Goal: Information Seeking & Learning: Learn about a topic

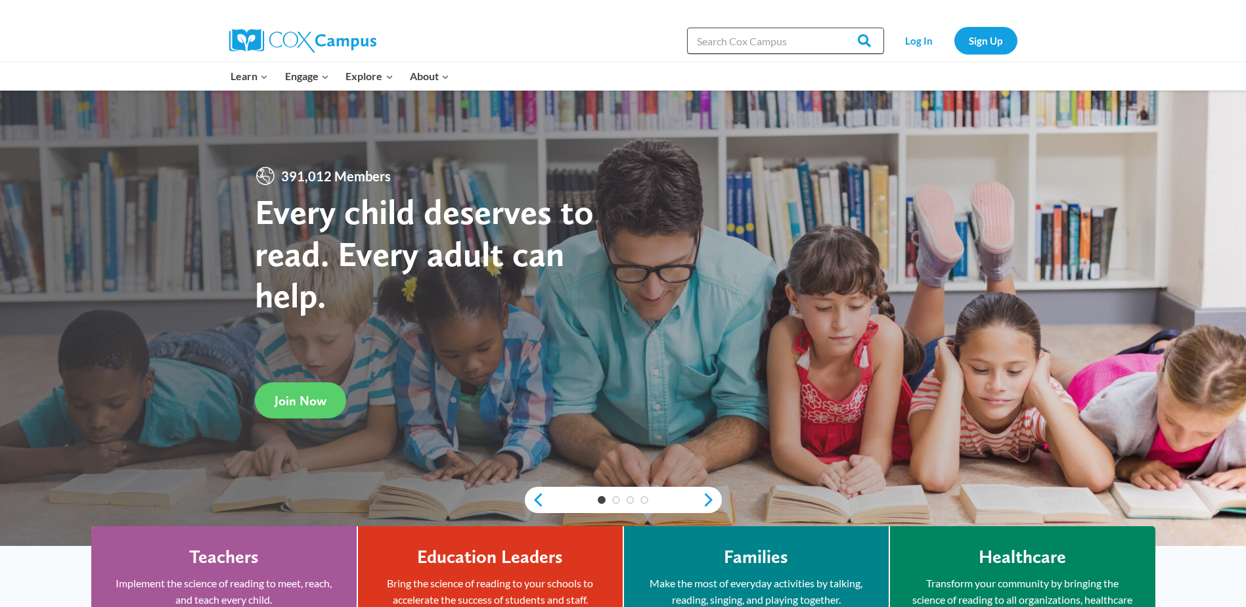
click at [762, 45] on input "Search in https://coxcampus.org/" at bounding box center [785, 41] width 197 height 26
type input "oral la"
click at [833, 28] on input "Search" at bounding box center [858, 41] width 51 height 26
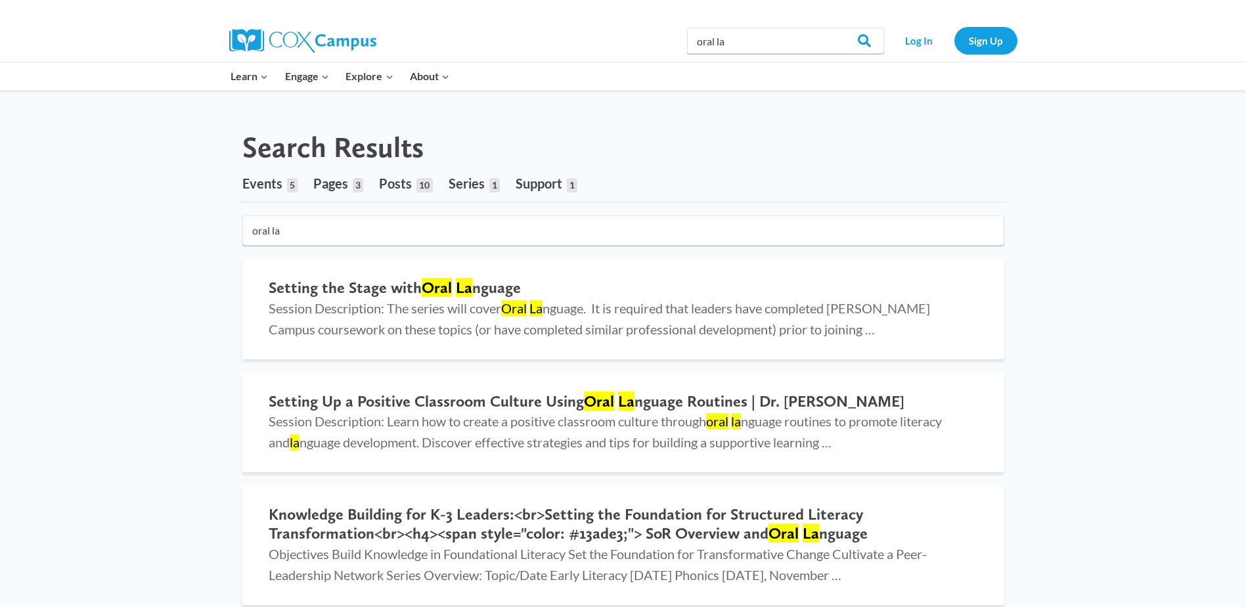
click at [330, 235] on input "oral la" at bounding box center [623, 230] width 762 height 30
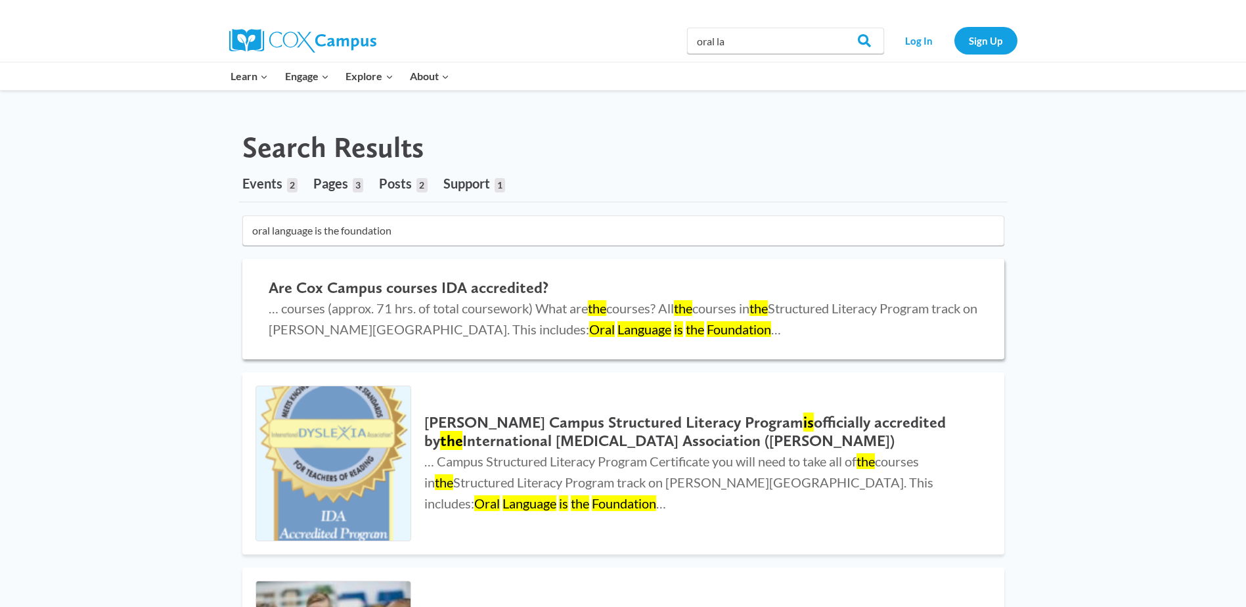
type input "oral language is the foundation"
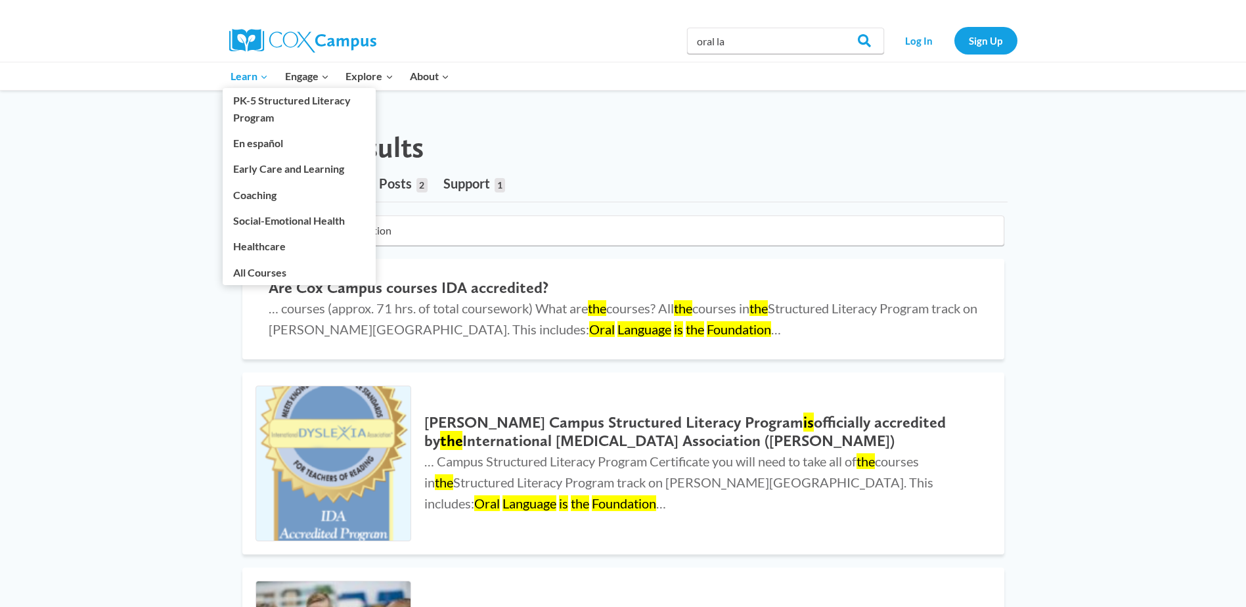
click at [253, 81] on span "Learn Expand" at bounding box center [249, 76] width 37 height 17
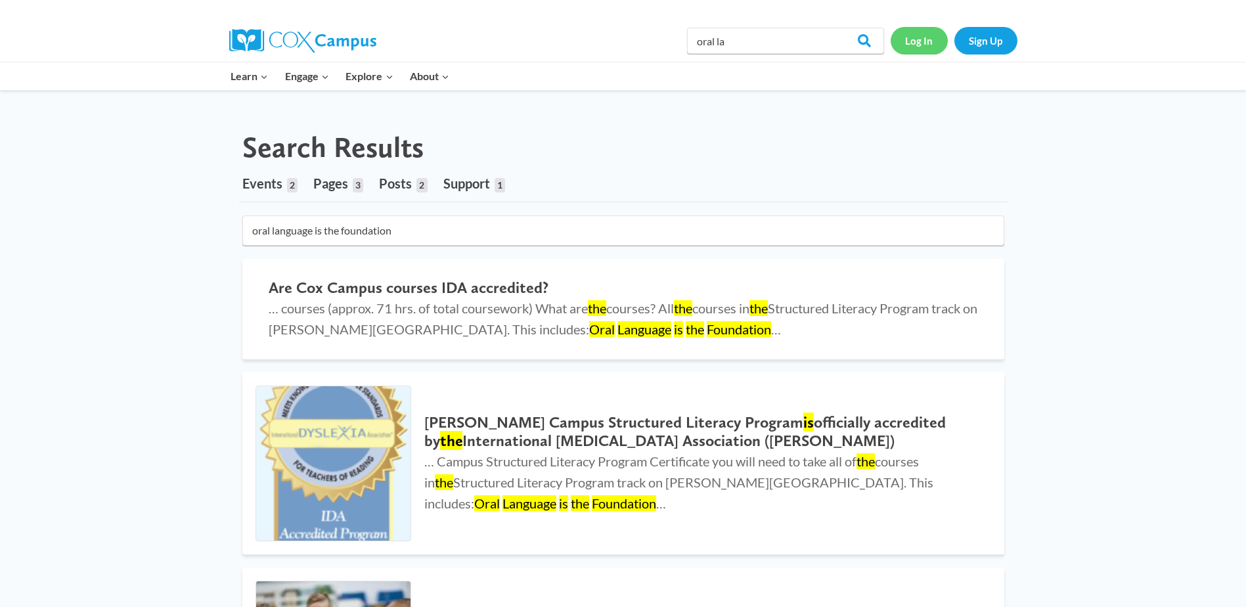
click at [922, 45] on link "Log In" at bounding box center [919, 40] width 57 height 27
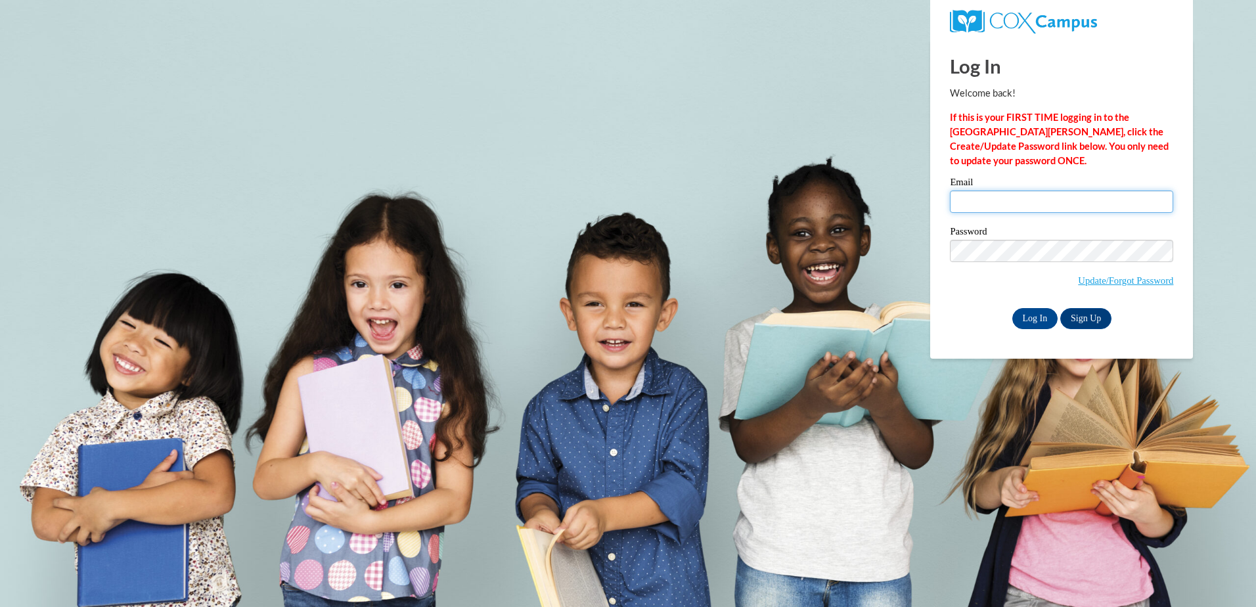
click at [1059, 200] on input "Email" at bounding box center [1061, 201] width 223 height 22
type input "holly@sunflowerdecorah.com"
drag, startPoint x: 873, startPoint y: 415, endPoint x: 876, endPoint y: 408, distance: 7.7
click at [873, 414] on body "Log In Welcome back! If this is your FIRST TIME logging in to the NEW Cox Campu…" at bounding box center [628, 303] width 1256 height 607
click at [1032, 320] on input "Log In" at bounding box center [1035, 318] width 46 height 21
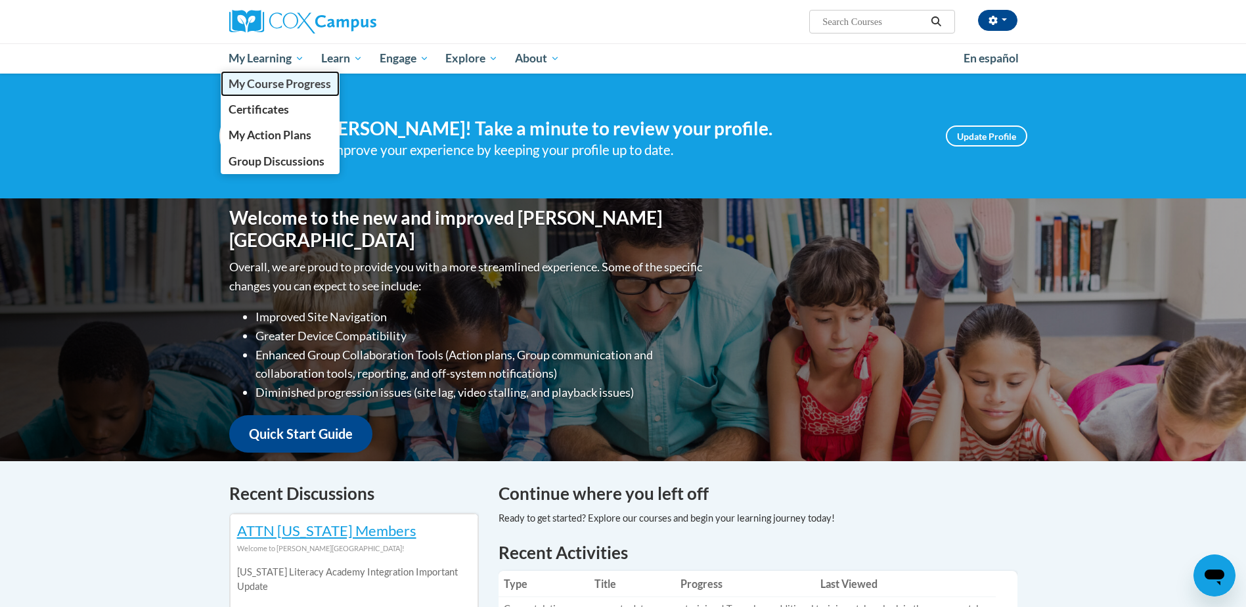
click at [269, 82] on span "My Course Progress" at bounding box center [280, 84] width 102 height 14
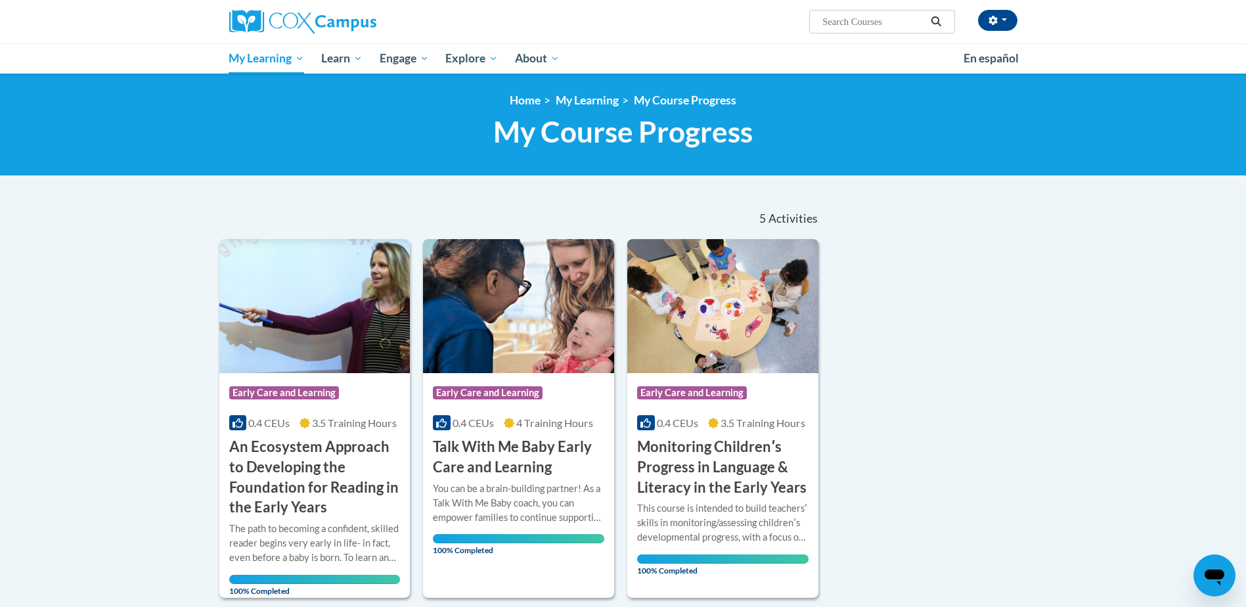
click at [904, 334] on div "Sort Date Enrolled Title (A-Z) «« « 1-5 » »» 5 Activities CEUs Course Category:…" at bounding box center [624, 570] width 828 height 745
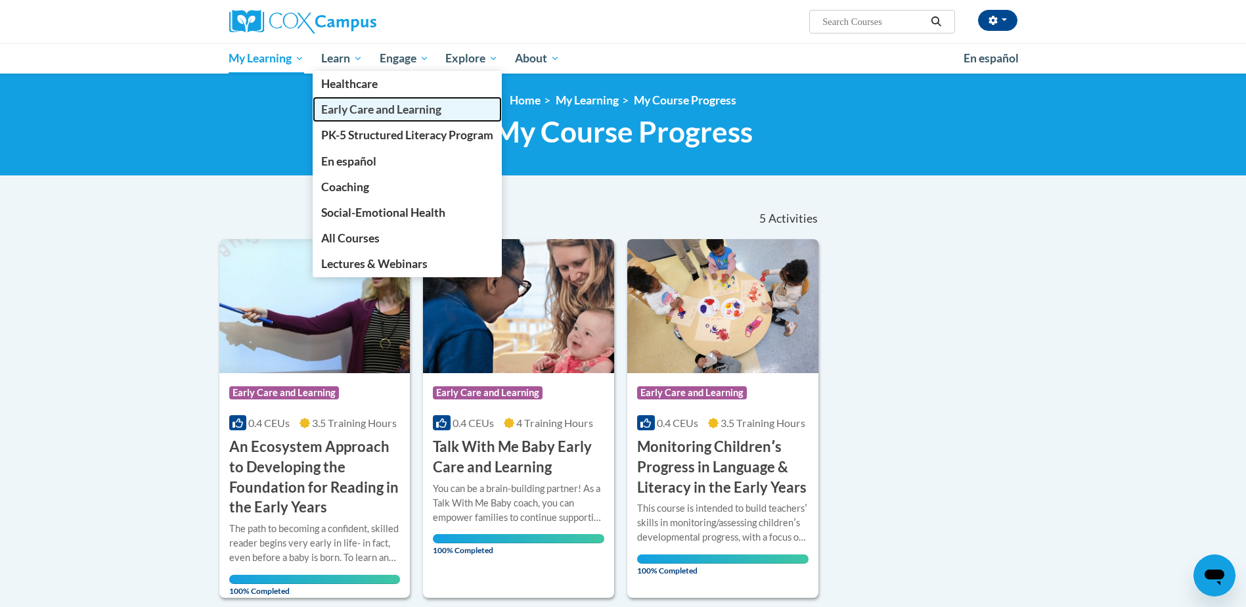
click at [351, 108] on span "Early Care and Learning" at bounding box center [381, 109] width 120 height 14
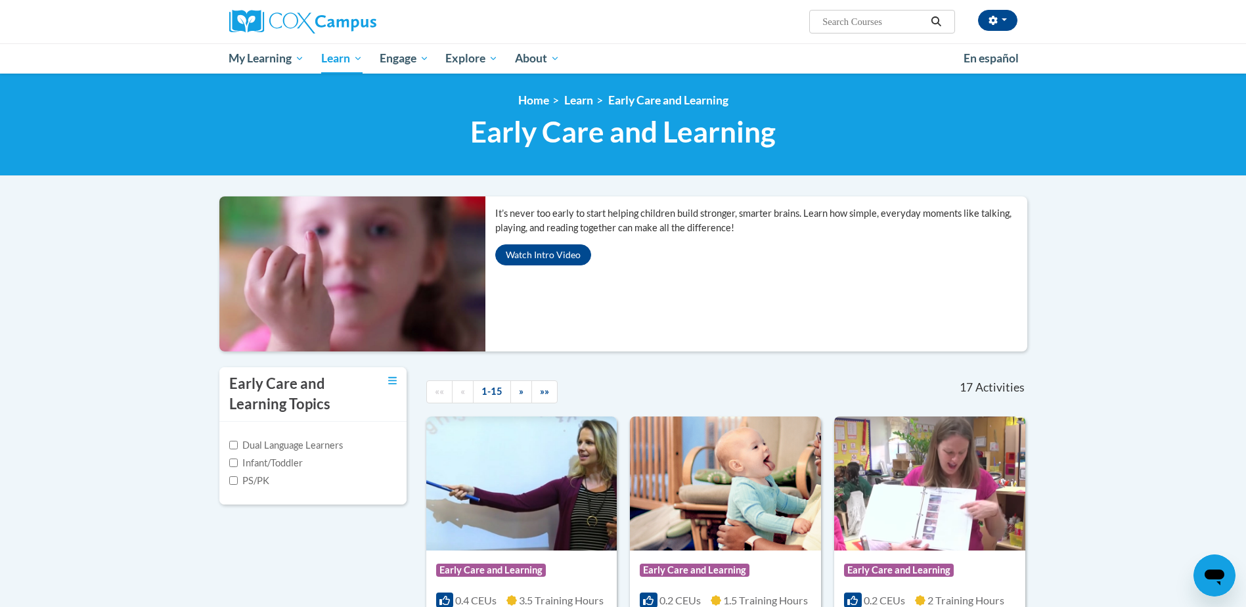
click at [844, 26] on input "Search..." at bounding box center [873, 22] width 105 height 16
type input "oral lang"
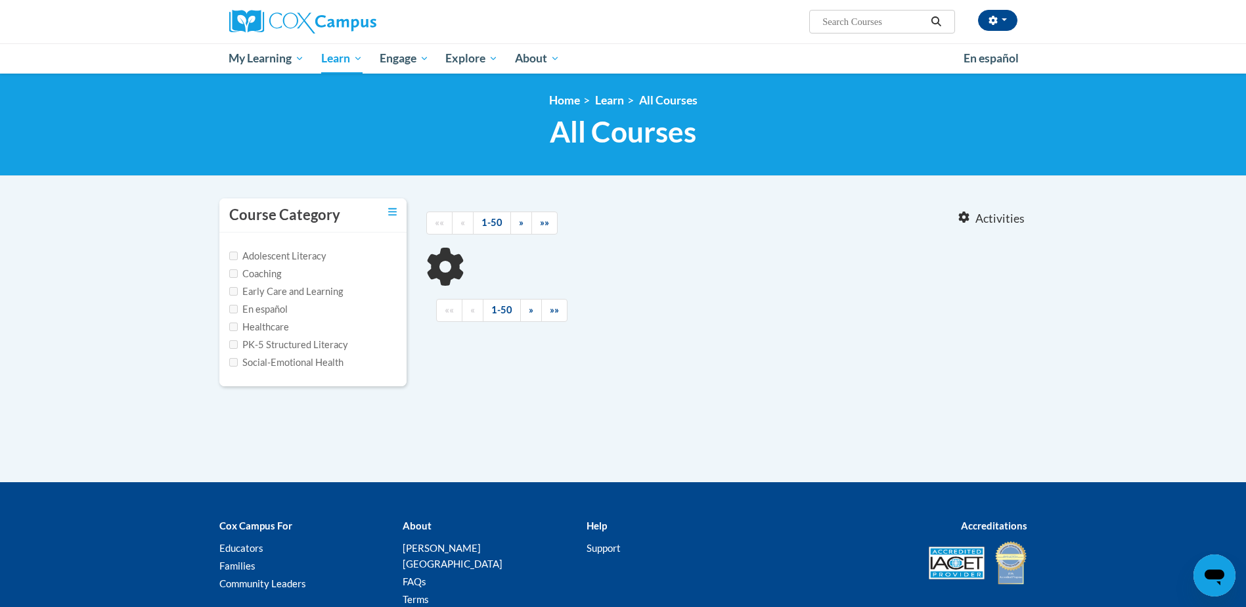
type input "oral lang"
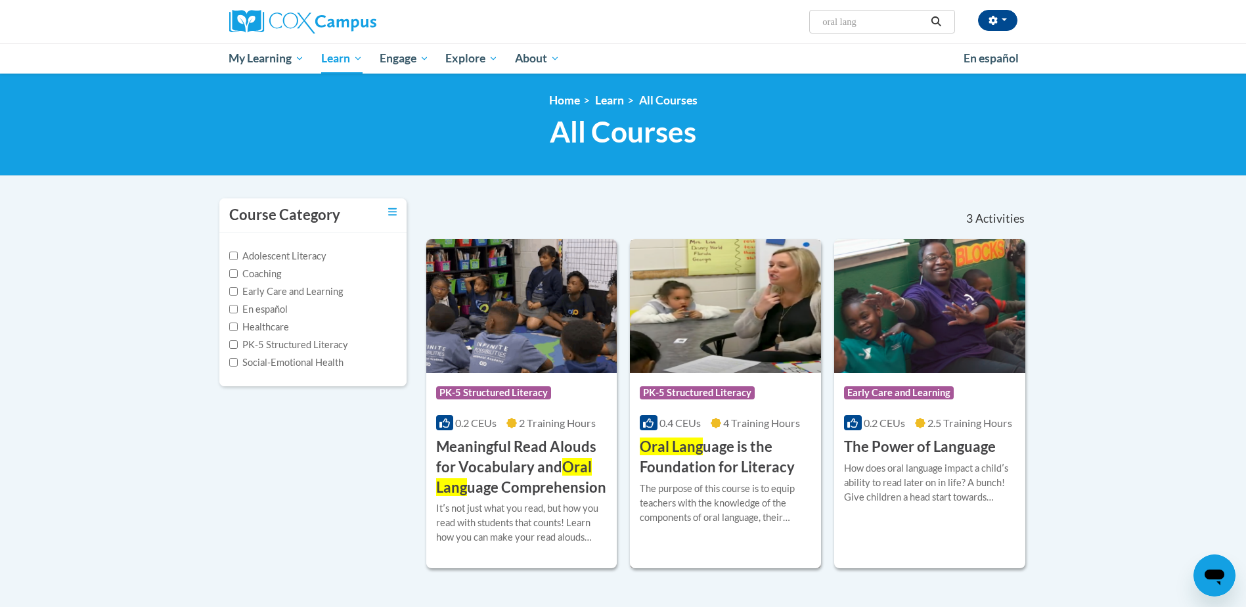
click at [679, 462] on h3 "Oral Lang uage is the Foundation for Literacy" at bounding box center [725, 457] width 171 height 41
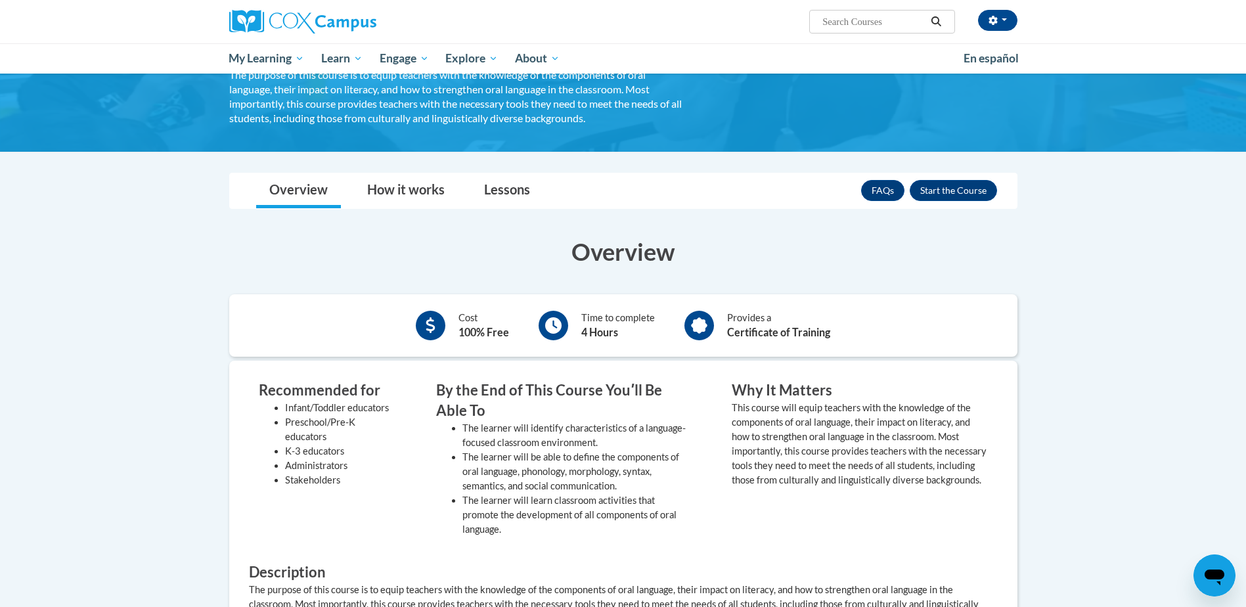
scroll to position [131, 0]
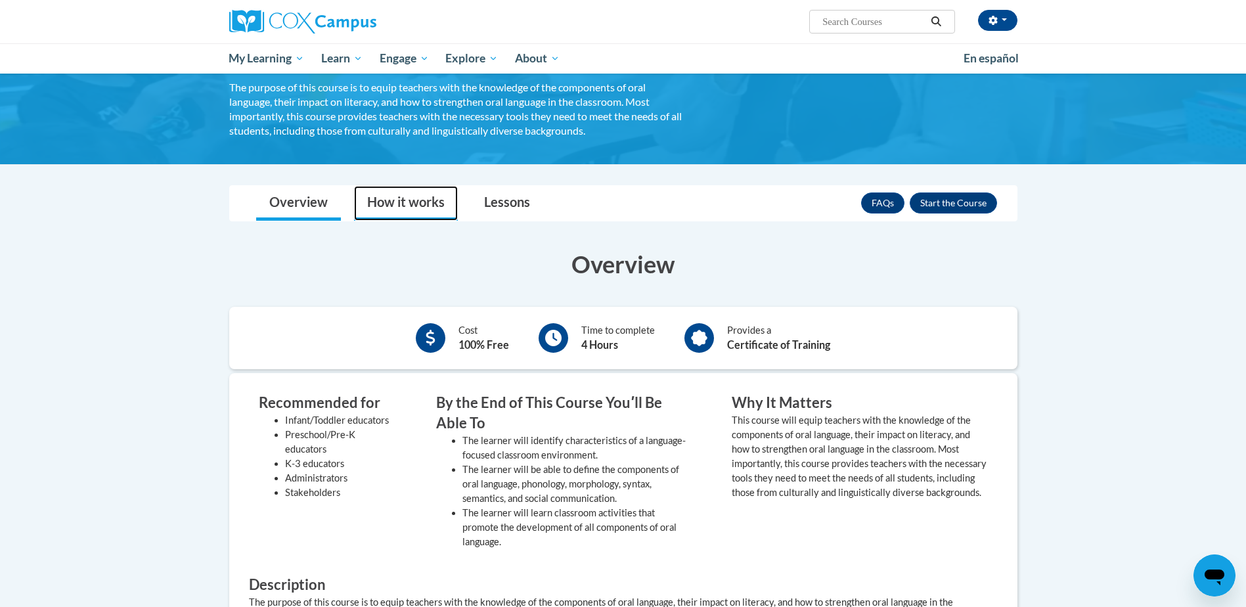
click at [407, 206] on link "How it works" at bounding box center [406, 203] width 104 height 35
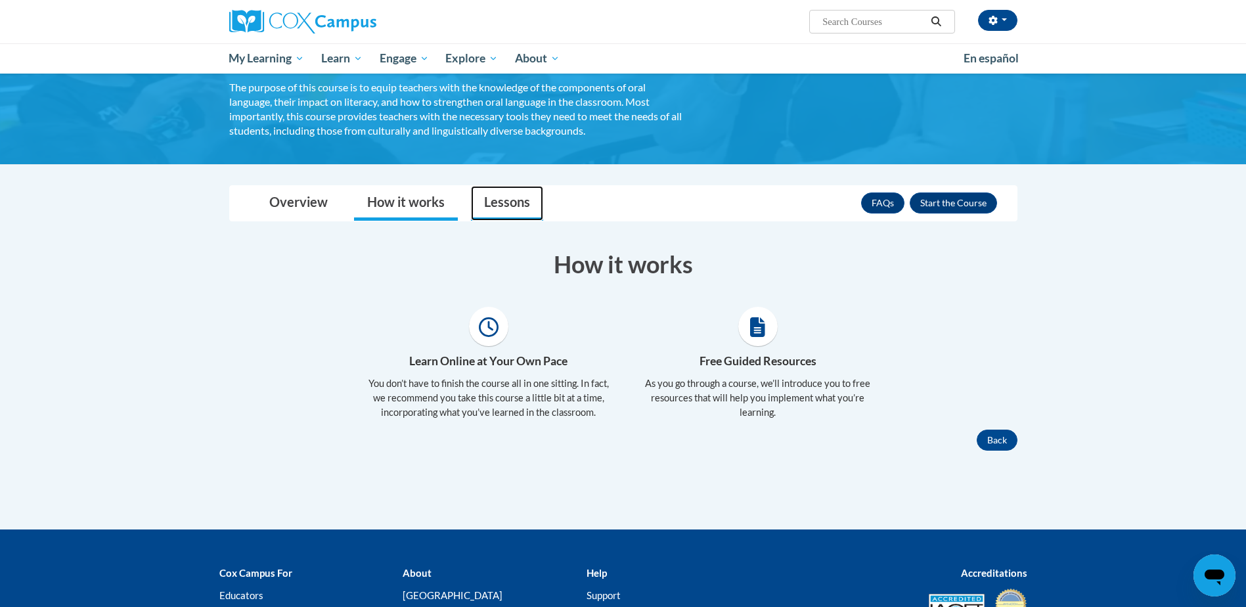
click at [489, 202] on link "Lessons" at bounding box center [507, 203] width 72 height 35
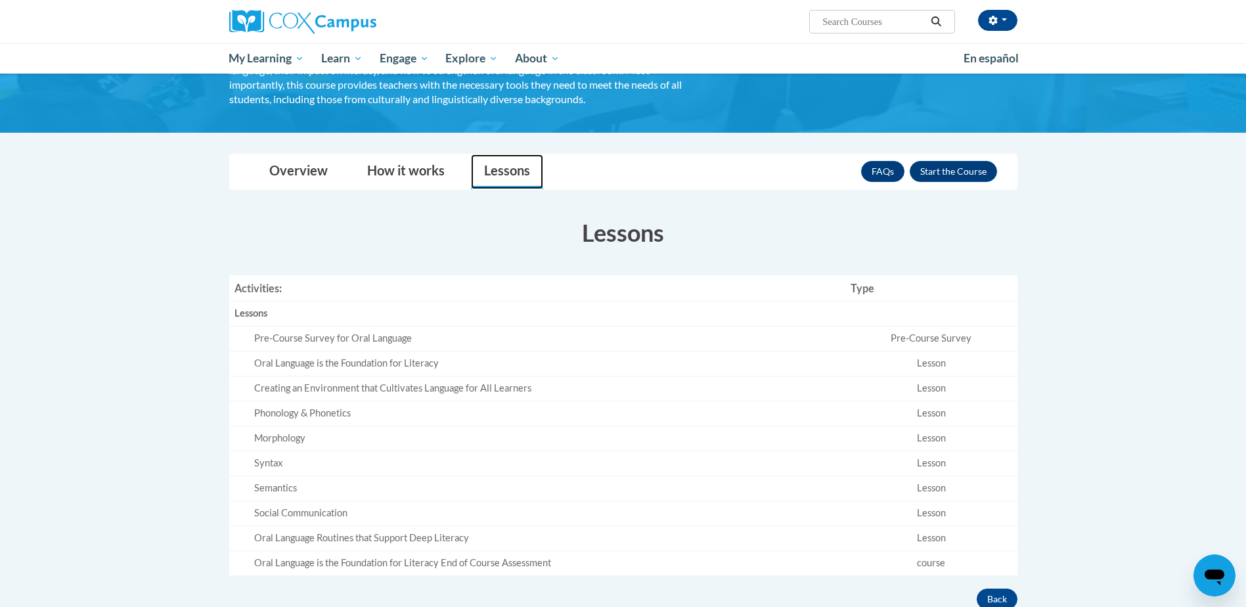
scroll to position [197, 0]
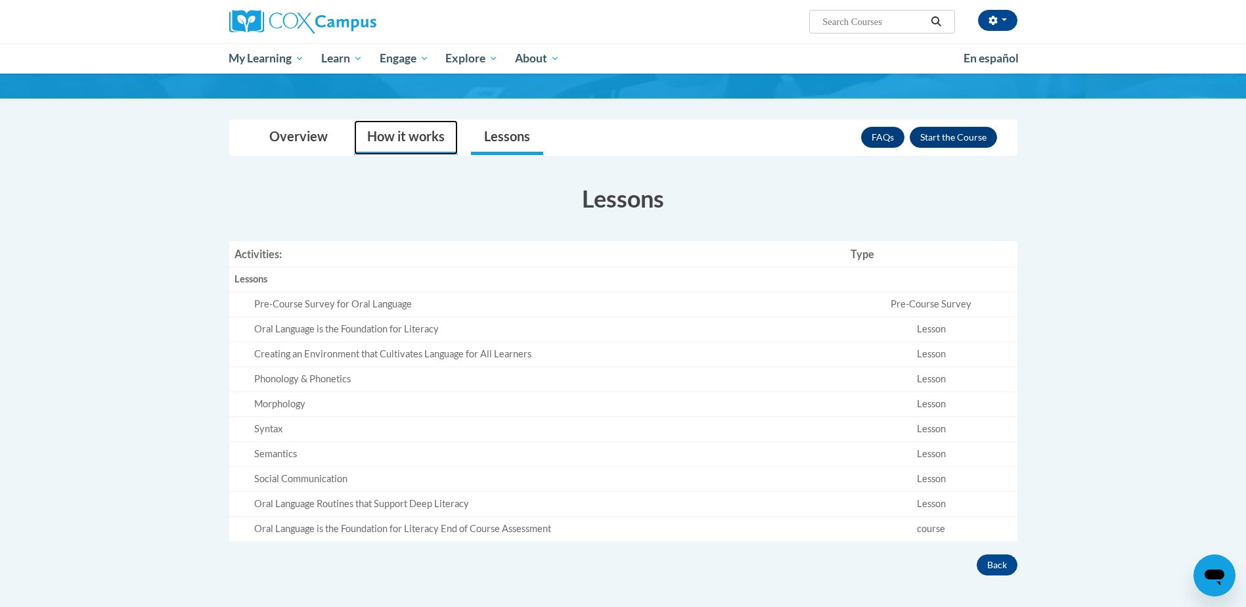
click at [420, 135] on link "How it works" at bounding box center [406, 137] width 104 height 35
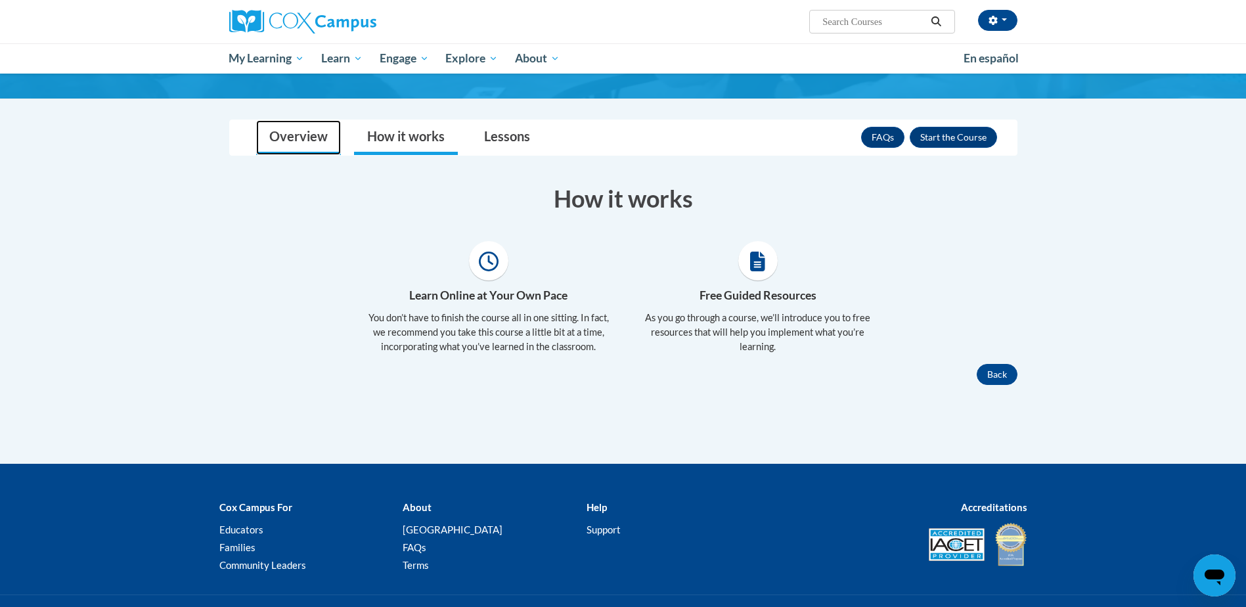
click at [323, 139] on link "Overview" at bounding box center [298, 137] width 85 height 35
